Goal: Information Seeking & Learning: Find specific fact

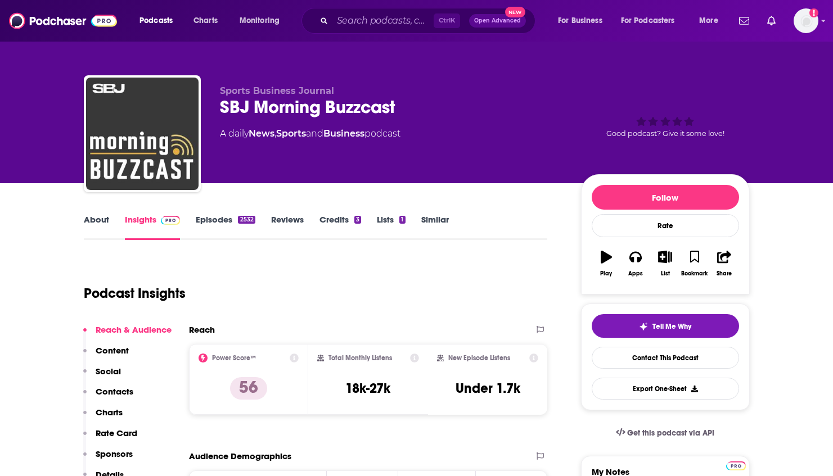
scroll to position [169, 0]
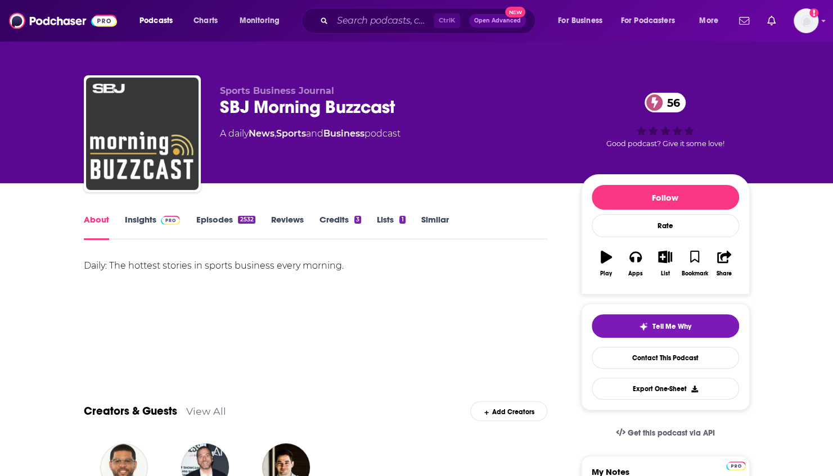
click at [137, 214] on link "Insights" at bounding box center [153, 227] width 56 height 26
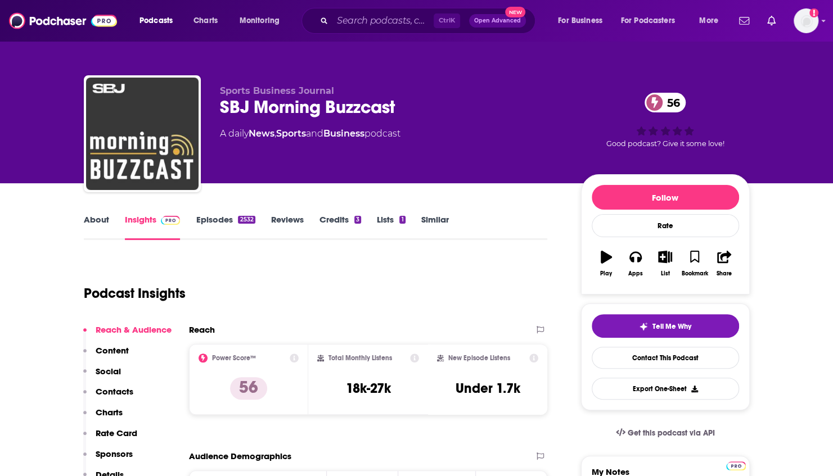
click at [235, 105] on div "SBJ Morning Buzzcast 56" at bounding box center [391, 107] width 343 height 22
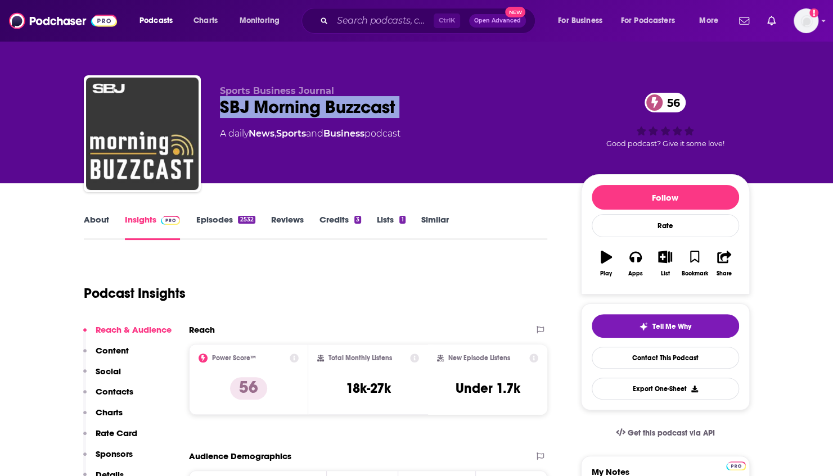
click at [235, 105] on div "SBJ Morning Buzzcast 56" at bounding box center [391, 107] width 343 height 22
copy div "SBJ Morning Buzzcast 56"
